Goal: Find specific page/section: Find specific page/section

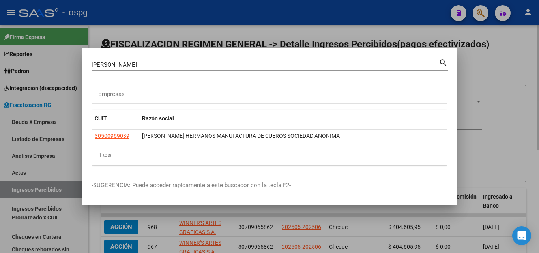
drag, startPoint x: 485, startPoint y: 71, endPoint x: 476, endPoint y: 69, distance: 9.3
click at [478, 69] on div at bounding box center [269, 126] width 539 height 253
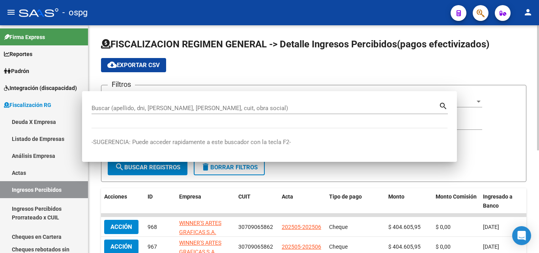
drag, startPoint x: 476, startPoint y: 69, endPoint x: 476, endPoint y: 41, distance: 27.6
click at [476, 69] on div "cloud_download Exportar CSV" at bounding box center [313, 65] width 425 height 14
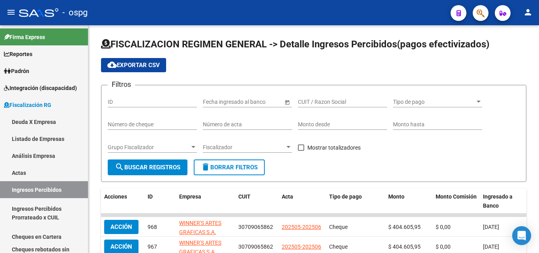
click at [475, 12] on button "button" at bounding box center [481, 13] width 16 height 16
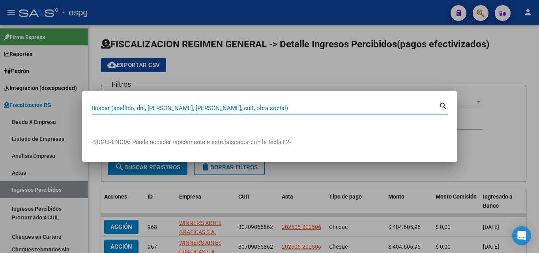
paste input "30-70741073-2"
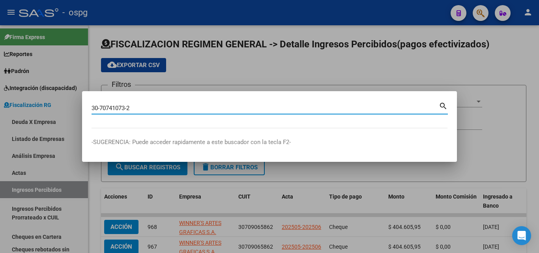
type input "30707410732"
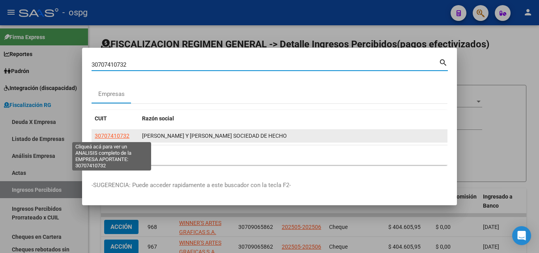
click at [111, 134] on span "30707410732" at bounding box center [112, 136] width 35 height 6
type textarea "30707410732"
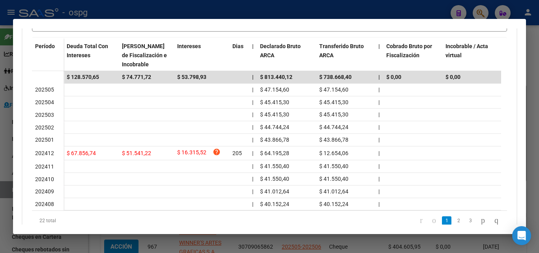
click at [2, 135] on div at bounding box center [269, 126] width 539 height 253
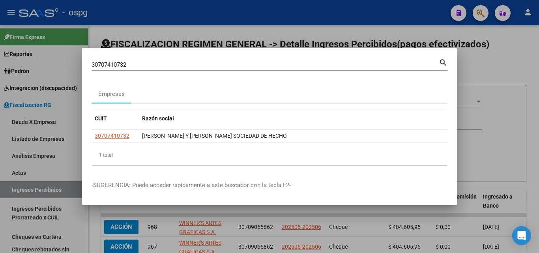
click at [225, 14] on div at bounding box center [269, 126] width 539 height 253
